Goal: Navigation & Orientation: Understand site structure

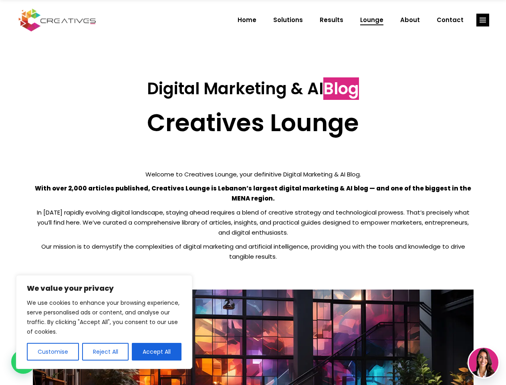
click at [253, 192] on p "With over 2,000 articles published, Creatives Lounge is Lebanon’s largest digit…" at bounding box center [253, 193] width 441 height 20
click at [53, 352] on button "Customise" at bounding box center [53, 352] width 52 height 18
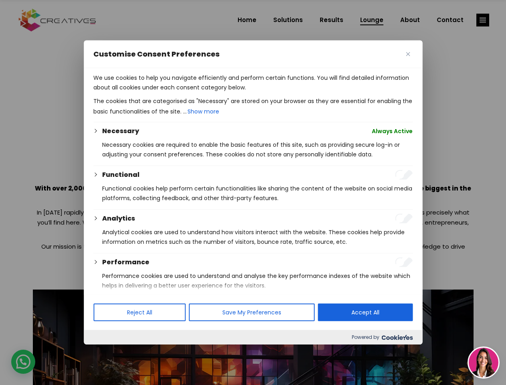
click at [105, 352] on div at bounding box center [253, 192] width 506 height 385
click at [157, 92] on p "We use cookies to help you navigate efficiently and perform certain functions. …" at bounding box center [253, 82] width 320 height 19
click at [483, 20] on div at bounding box center [253, 192] width 506 height 385
click at [484, 362] on img at bounding box center [484, 363] width 30 height 30
